Goal: Transaction & Acquisition: Purchase product/service

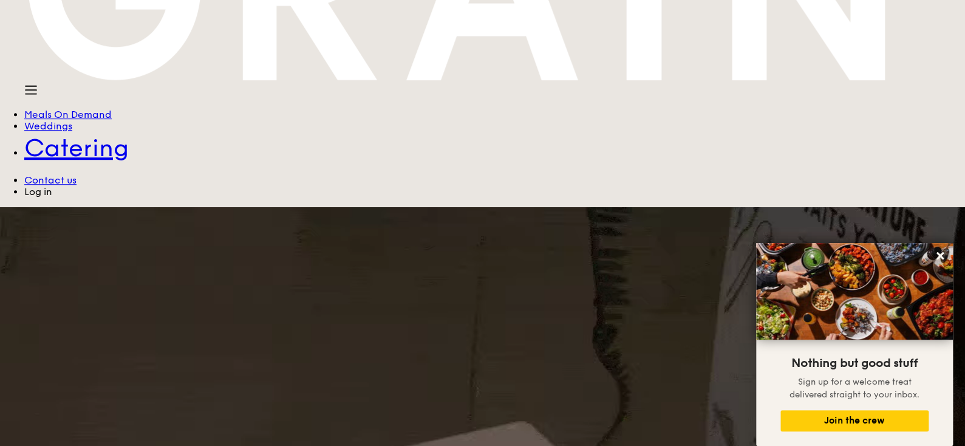
scroll to position [242, 0]
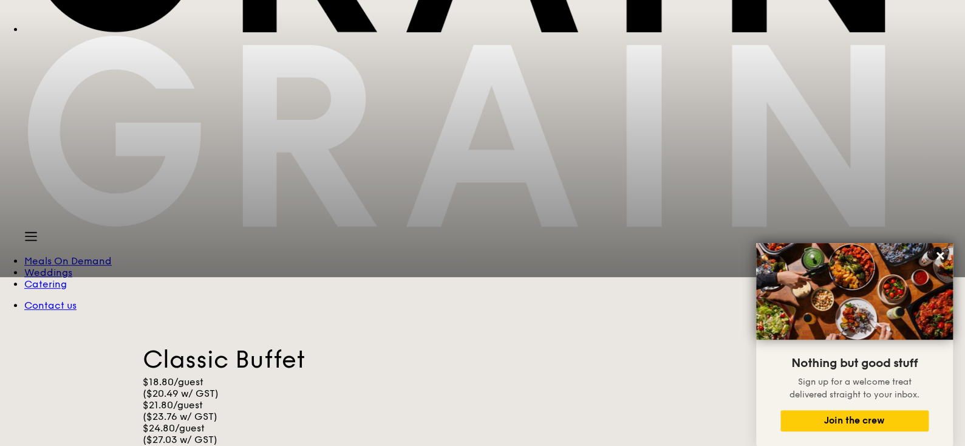
scroll to position [242, 0]
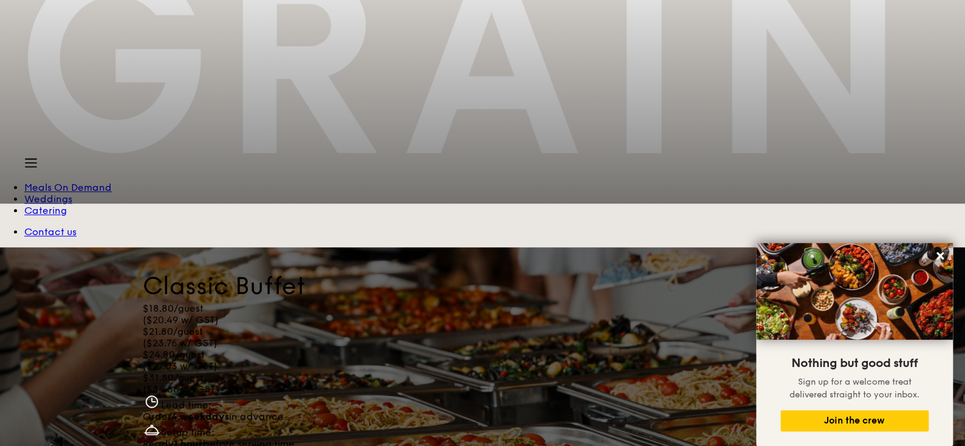
radio input "true"
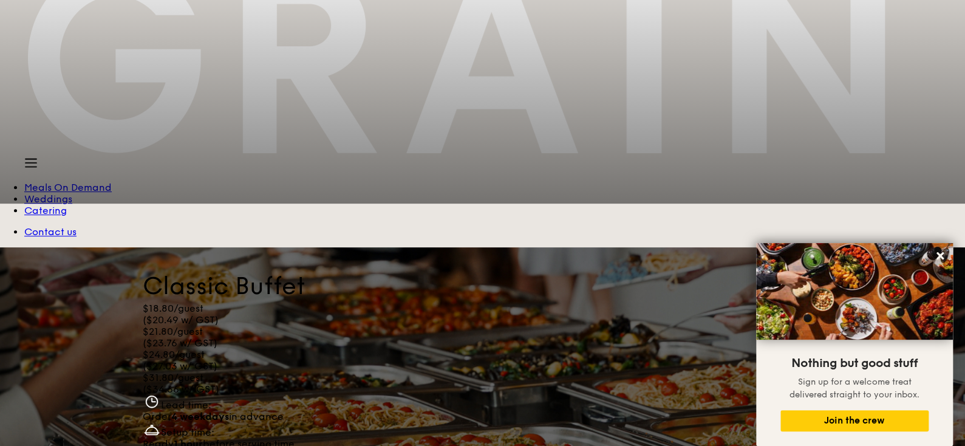
radio input "true"
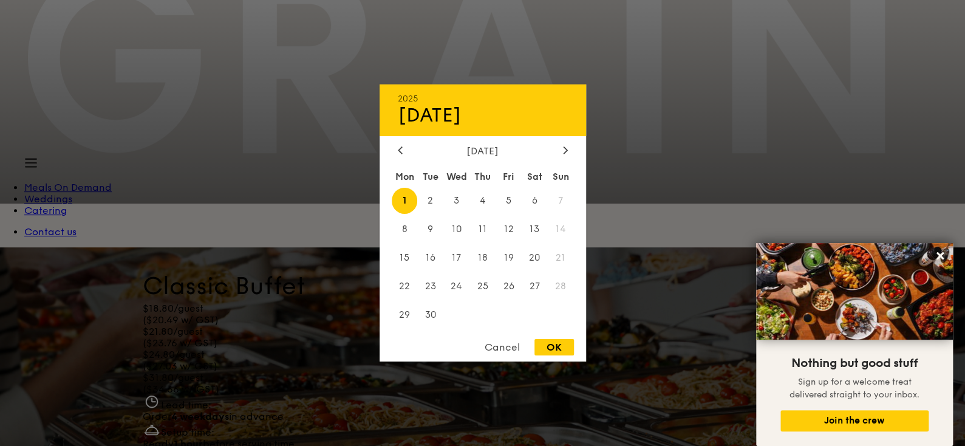
click at [564, 149] on icon at bounding box center [565, 150] width 5 height 8
click at [540, 257] on span "18" at bounding box center [535, 258] width 26 height 26
click at [553, 344] on div "OK" at bounding box center [553, 347] width 39 height 16
type input "[DATE]"
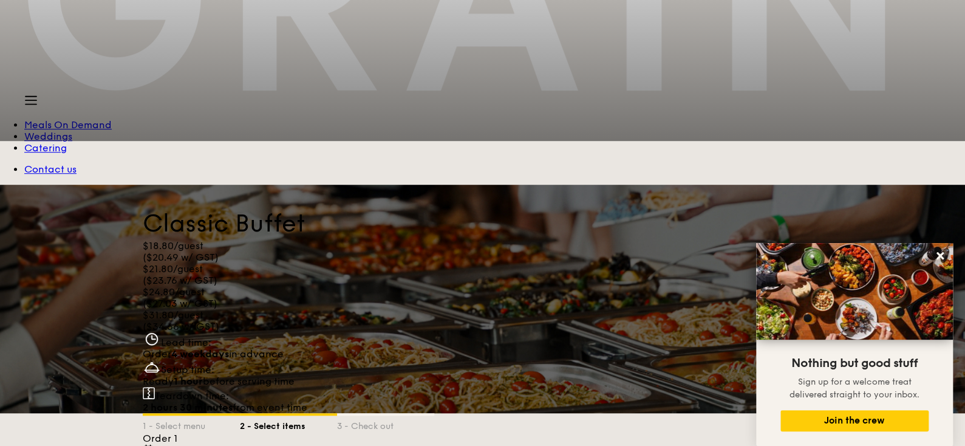
scroll to position [304, 0]
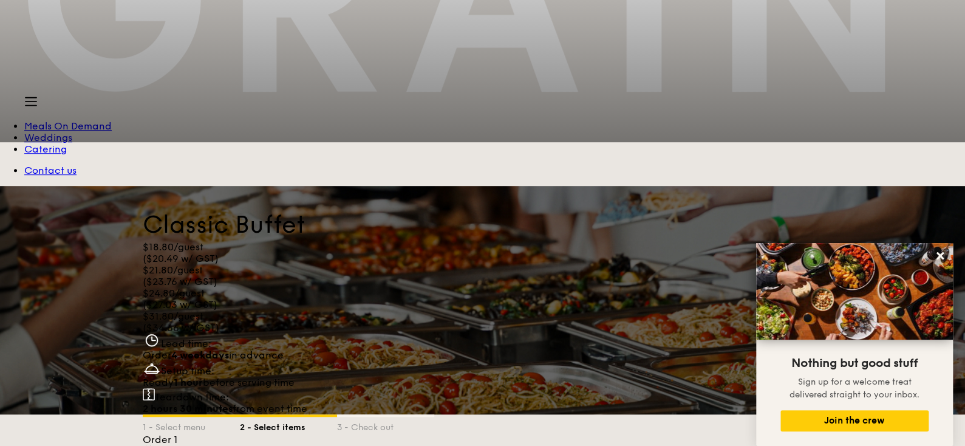
type input "30 guests"
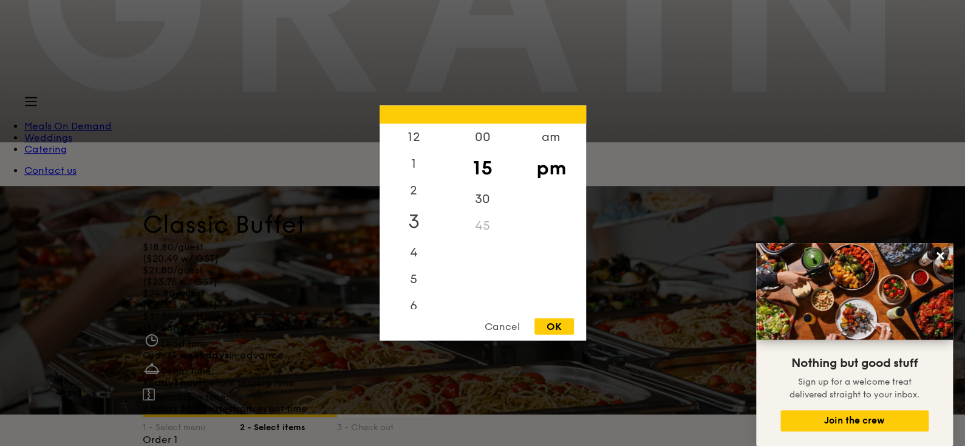
scroll to position [242, 0]
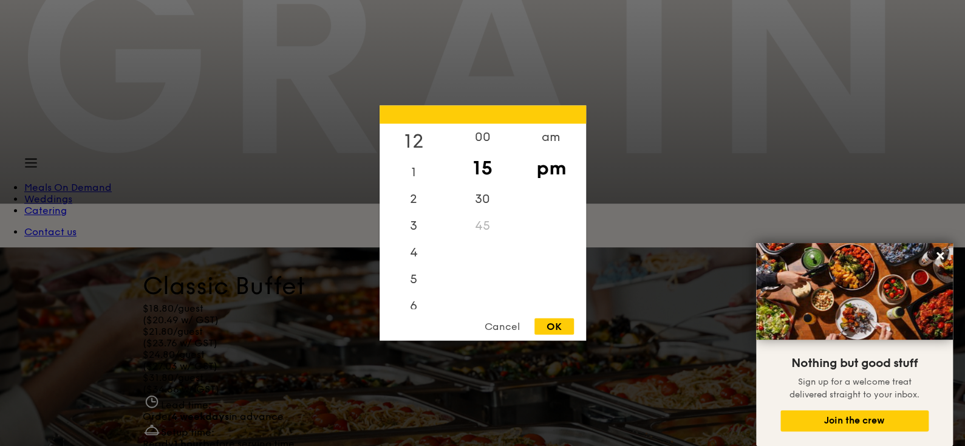
click at [407, 138] on div "12" at bounding box center [414, 141] width 69 height 35
click at [414, 178] on div "1" at bounding box center [414, 176] width 69 height 35
drag, startPoint x: 489, startPoint y: 206, endPoint x: 489, endPoint y: 128, distance: 77.7
click at [489, 128] on div "00 15 30 45" at bounding box center [482, 216] width 69 height 185
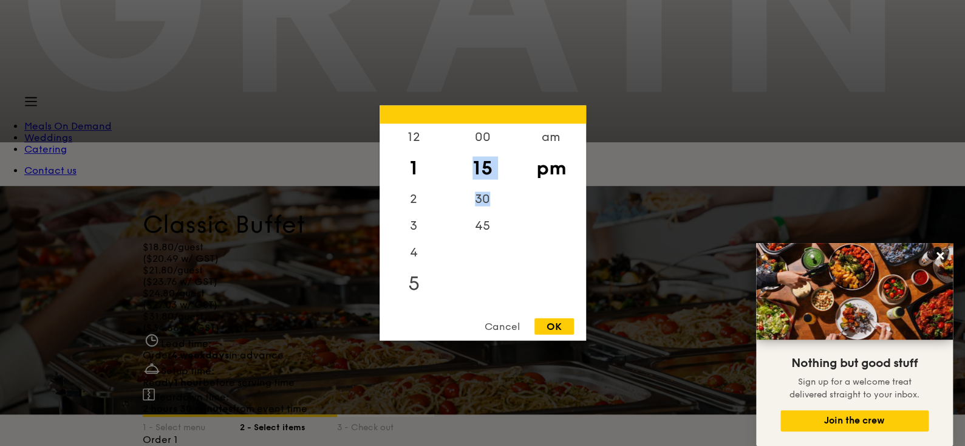
scroll to position [61, 0]
click at [414, 260] on div "7" at bounding box center [414, 276] width 69 height 35
click at [412, 230] on div "6" at bounding box center [414, 240] width 69 height 35
click at [493, 136] on div "00" at bounding box center [482, 141] width 69 height 35
click at [565, 322] on div "OK" at bounding box center [553, 326] width 39 height 16
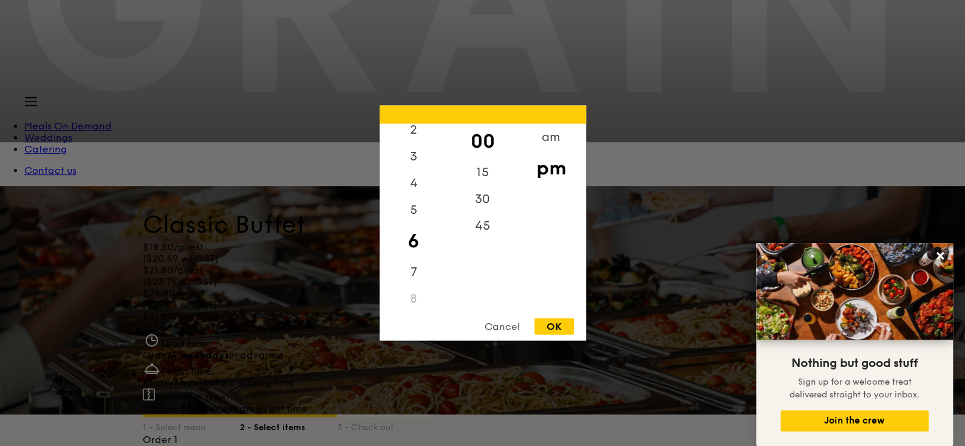
type input "6:00PM"
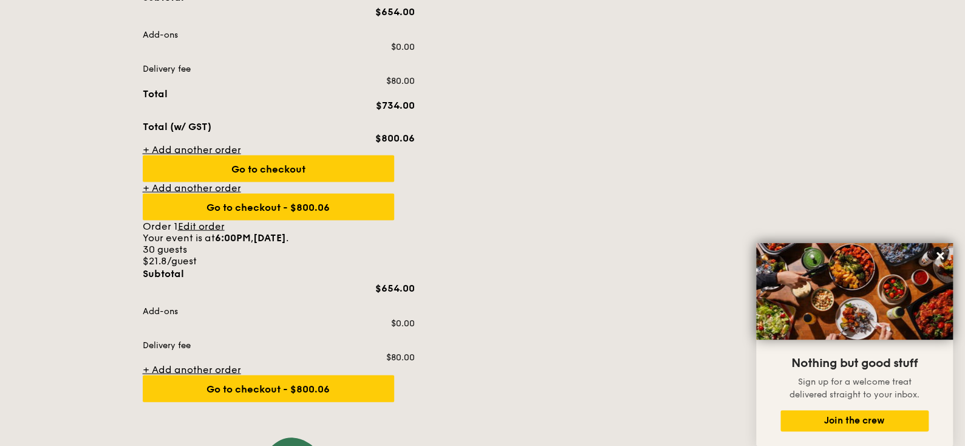
scroll to position [1153, 0]
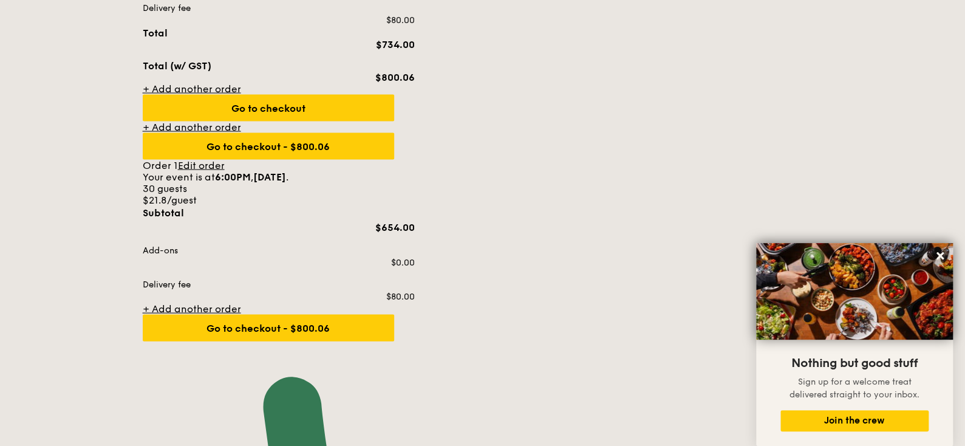
radio input "true"
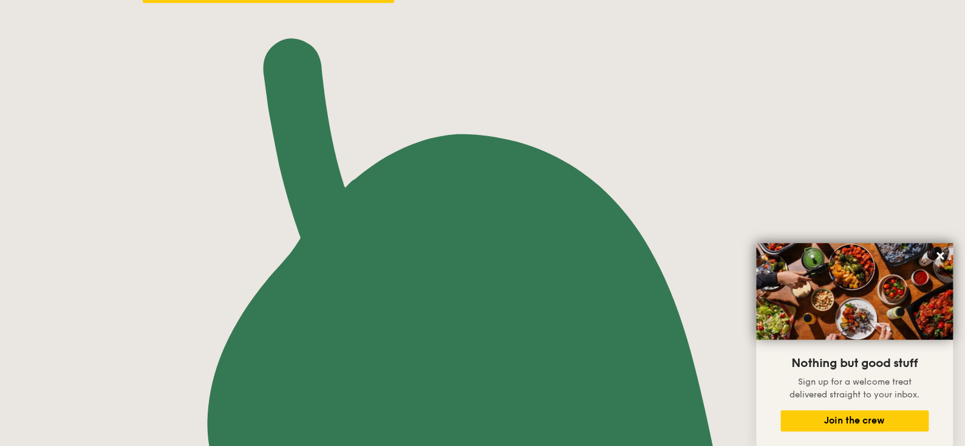
scroll to position [1518, 0]
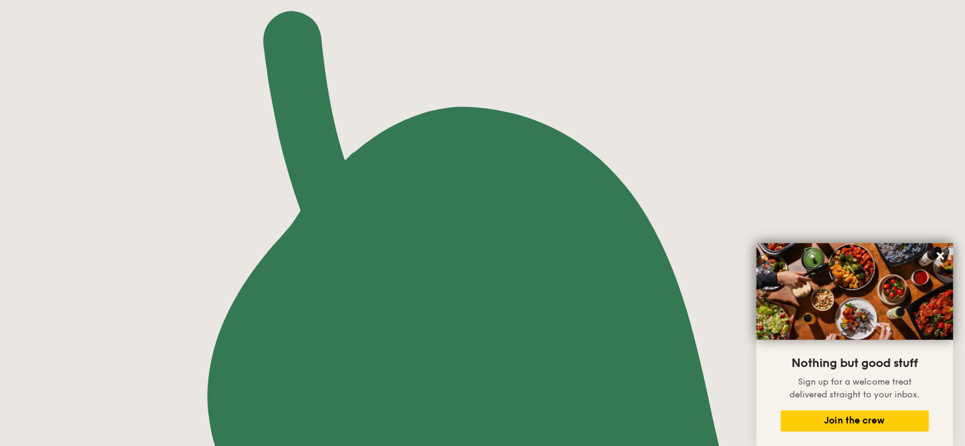
radio input "true"
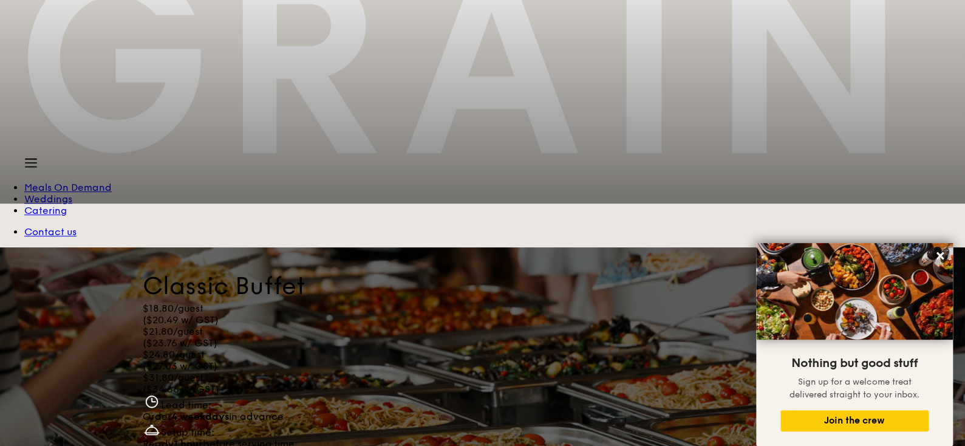
scroll to position [304, 0]
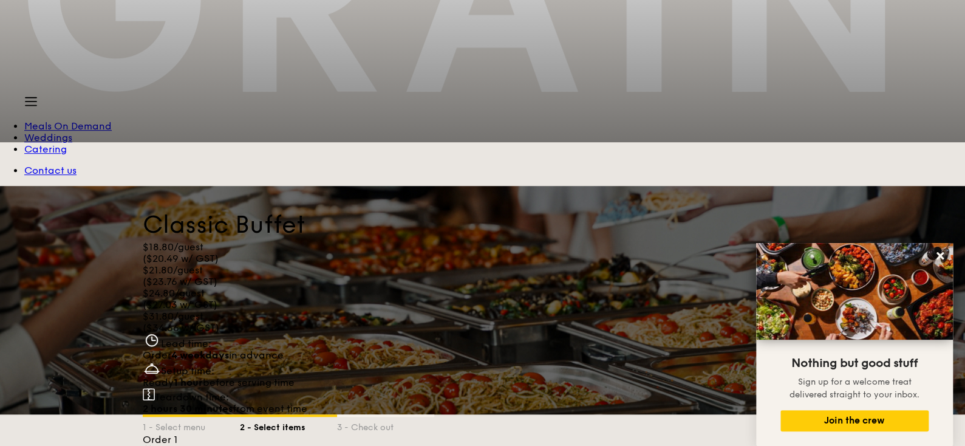
radio input "true"
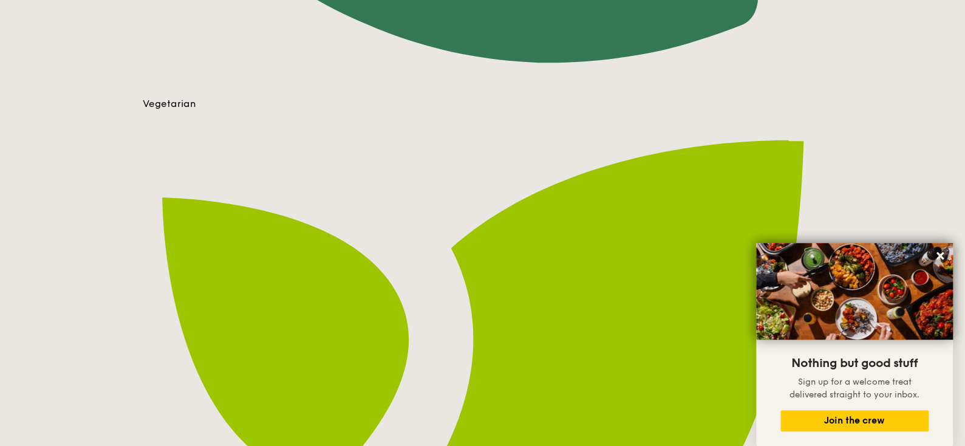
scroll to position [1882, 0]
